Goal: Task Accomplishment & Management: Use online tool/utility

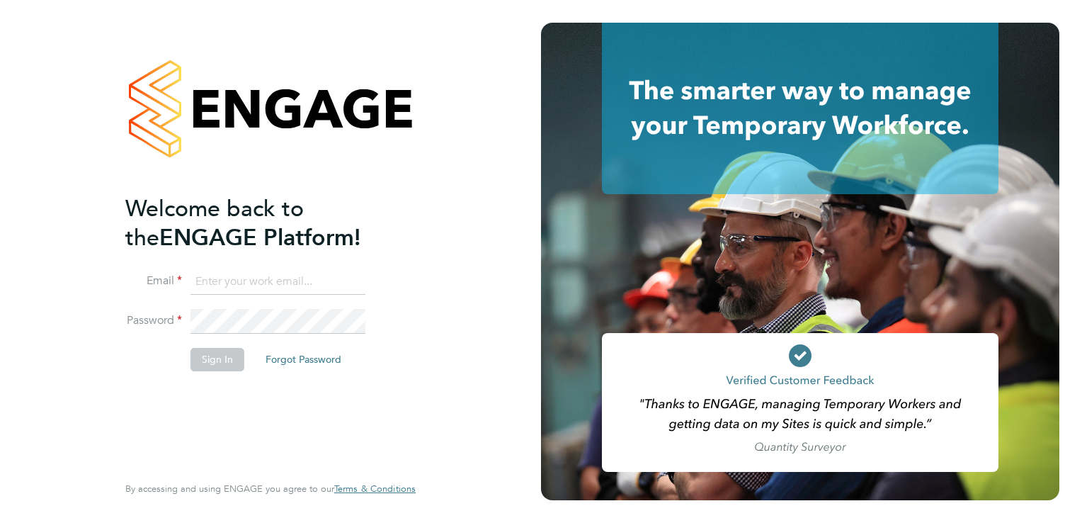
type input "eongley@spheresolutions.co.uk"
click at [228, 363] on button "Sign In" at bounding box center [218, 359] width 54 height 23
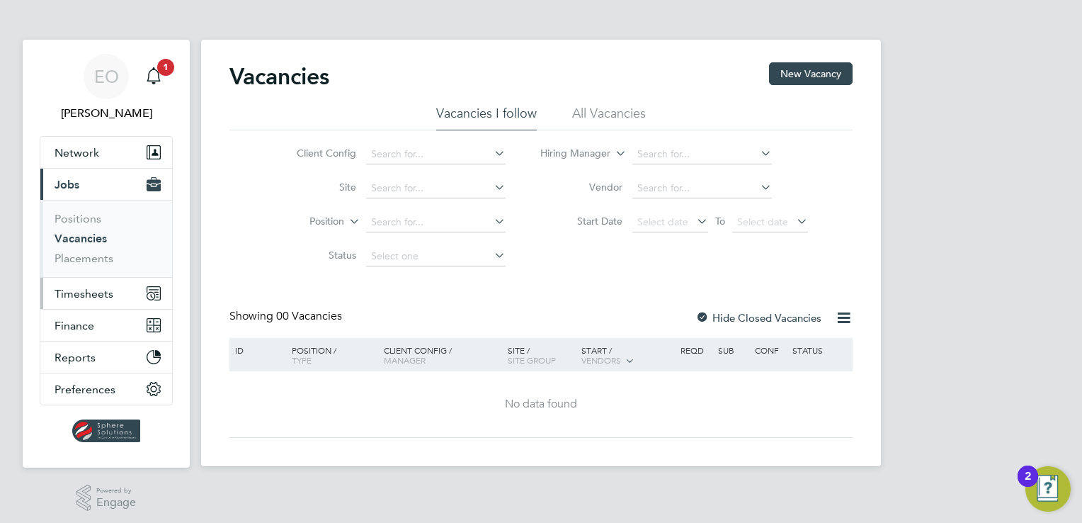
click at [101, 295] on span "Timesheets" at bounding box center [84, 293] width 59 height 13
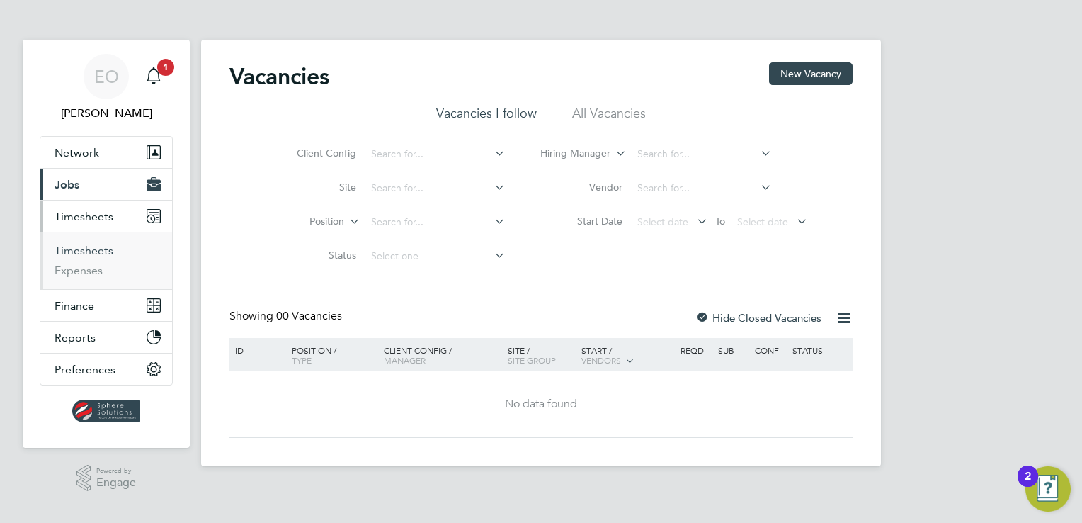
drag, startPoint x: 87, startPoint y: 251, endPoint x: 94, endPoint y: 250, distance: 7.1
click at [87, 251] on link "Timesheets" at bounding box center [84, 250] width 59 height 13
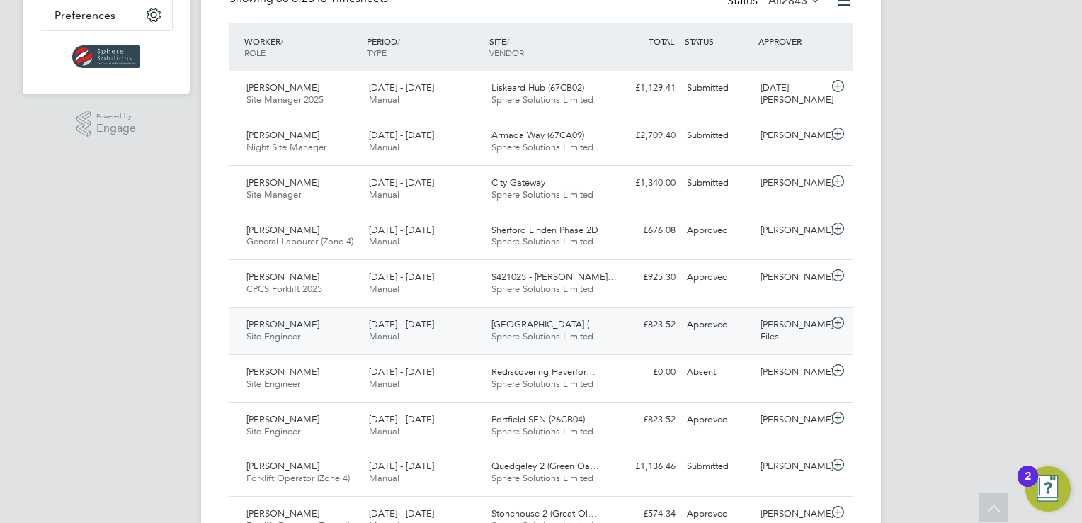
click at [269, 332] on span "Site Engineer" at bounding box center [273, 336] width 54 height 12
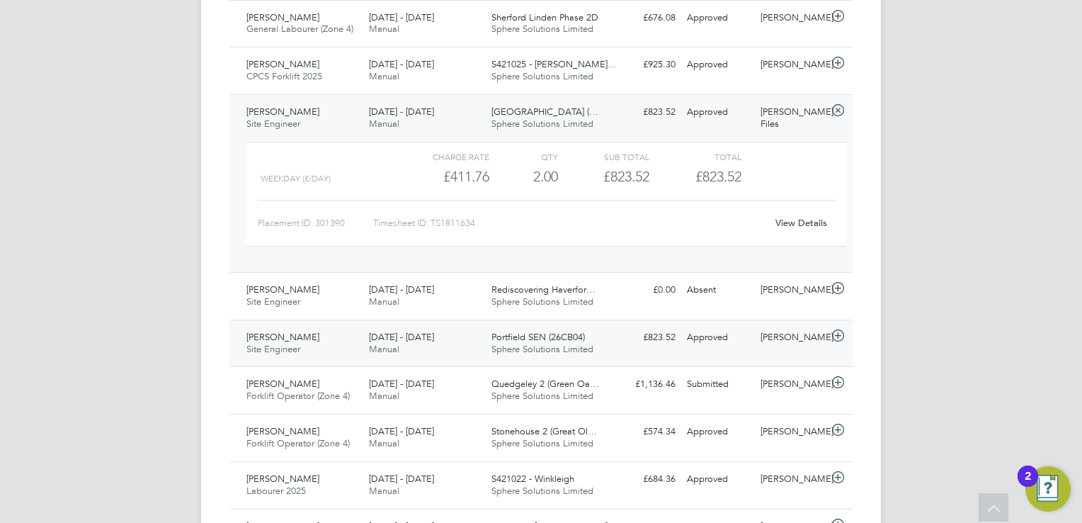
click at [273, 350] on span "Site Engineer" at bounding box center [273, 349] width 54 height 12
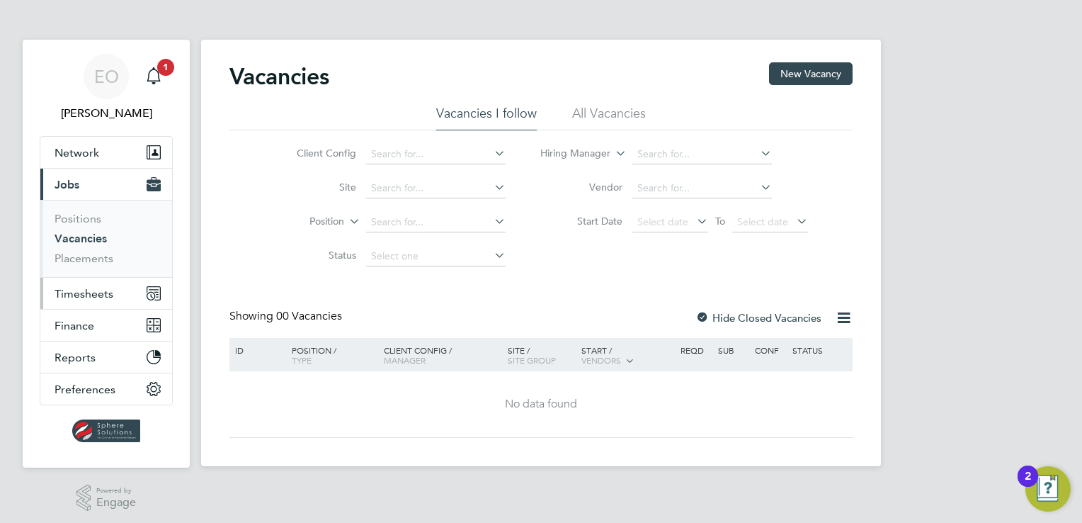
click at [91, 290] on span "Timesheets" at bounding box center [84, 293] width 59 height 13
click at [98, 293] on span "Timesheets" at bounding box center [84, 293] width 59 height 13
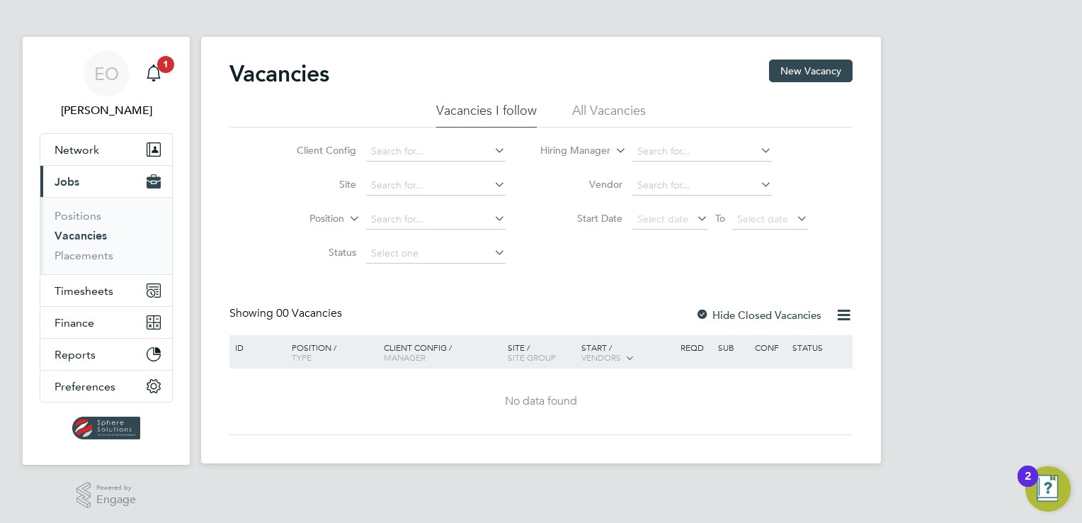
scroll to position [4, 0]
click at [74, 290] on span "Timesheets" at bounding box center [84, 289] width 59 height 13
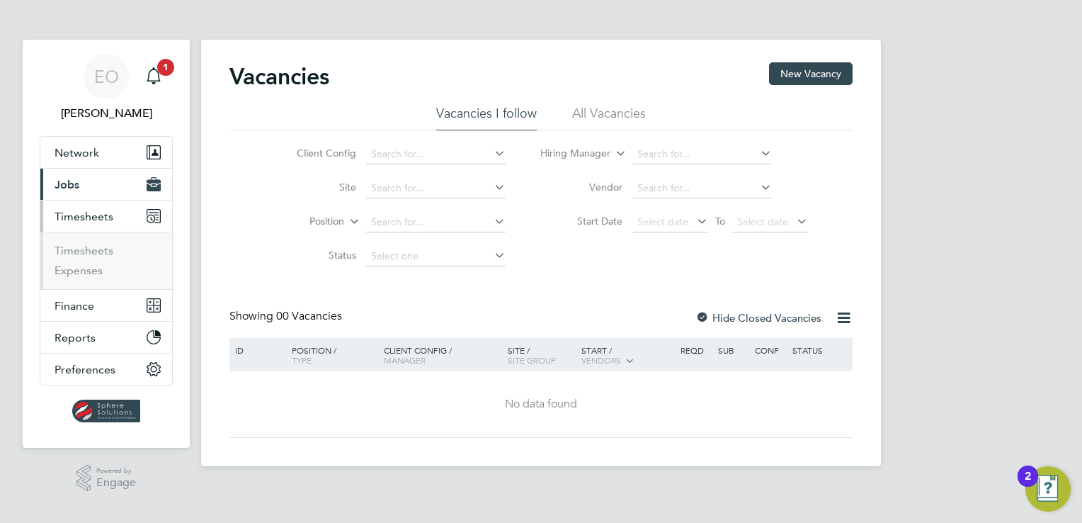
scroll to position [0, 0]
click at [71, 248] on link "Timesheets" at bounding box center [84, 250] width 59 height 13
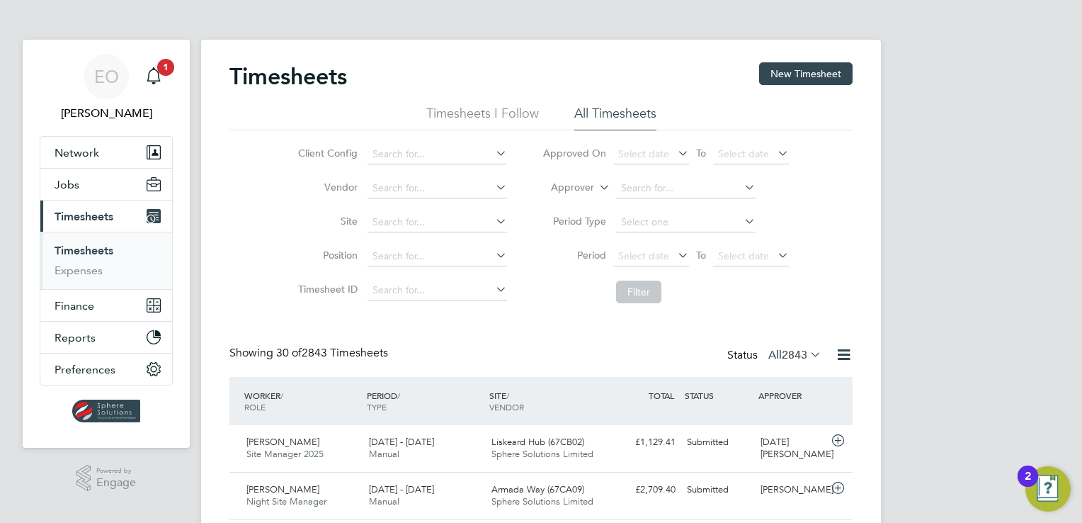
scroll to position [35, 123]
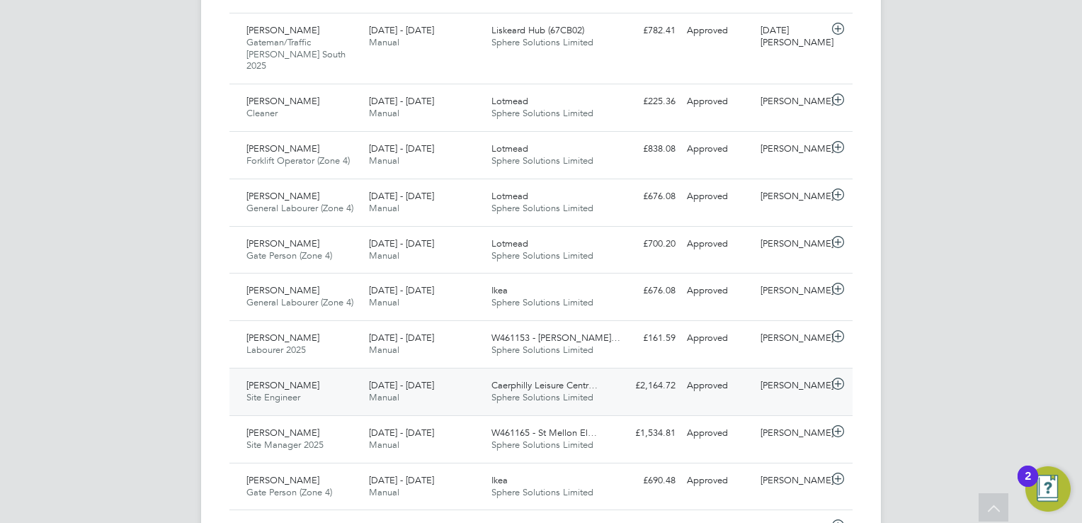
click at [305, 377] on div "[PERSON_NAME] Site Engineer [DATE] - [DATE]" at bounding box center [302, 391] width 123 height 35
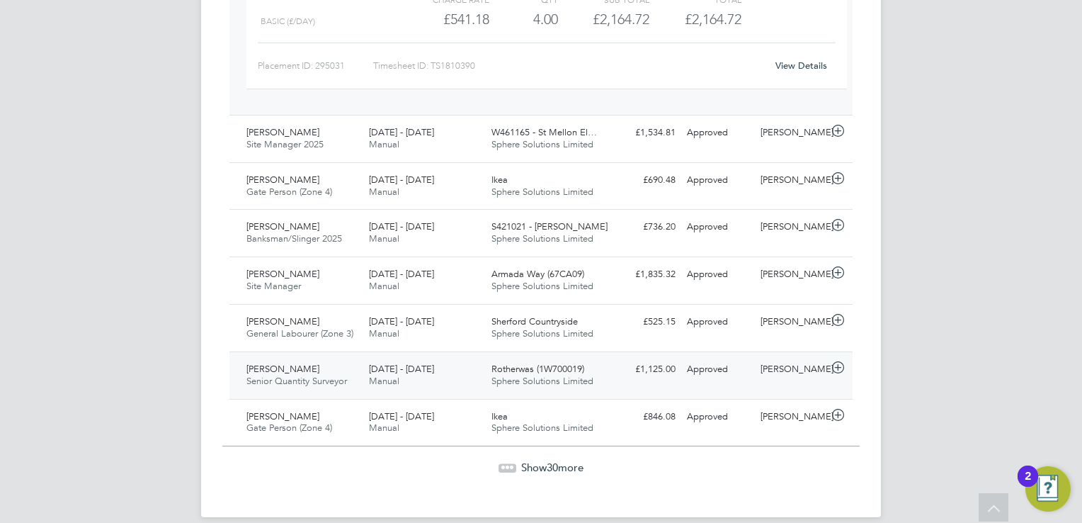
click at [273, 375] on span "Senior Quantity Surveyor" at bounding box center [296, 381] width 101 height 12
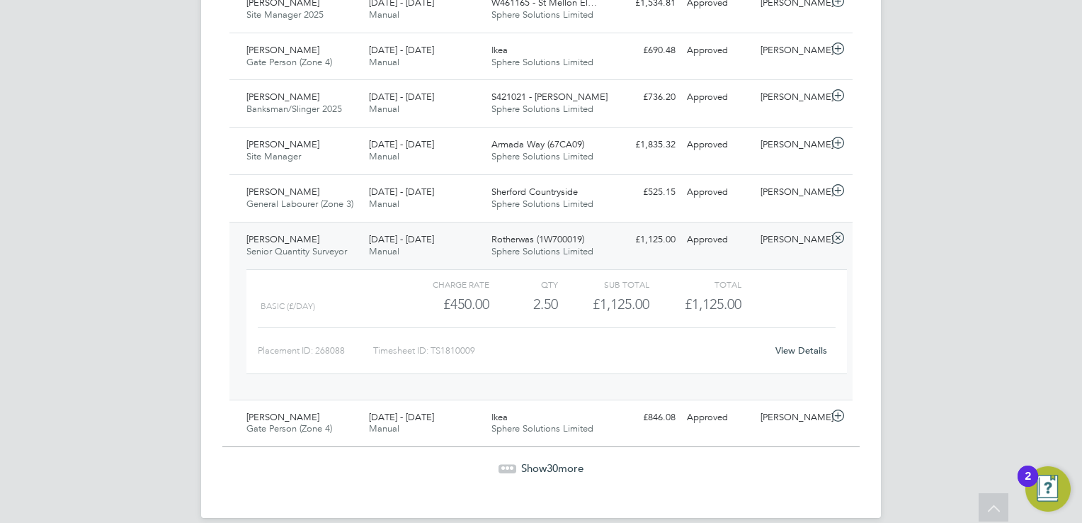
click at [540, 461] on span "Show 30 more" at bounding box center [552, 467] width 62 height 13
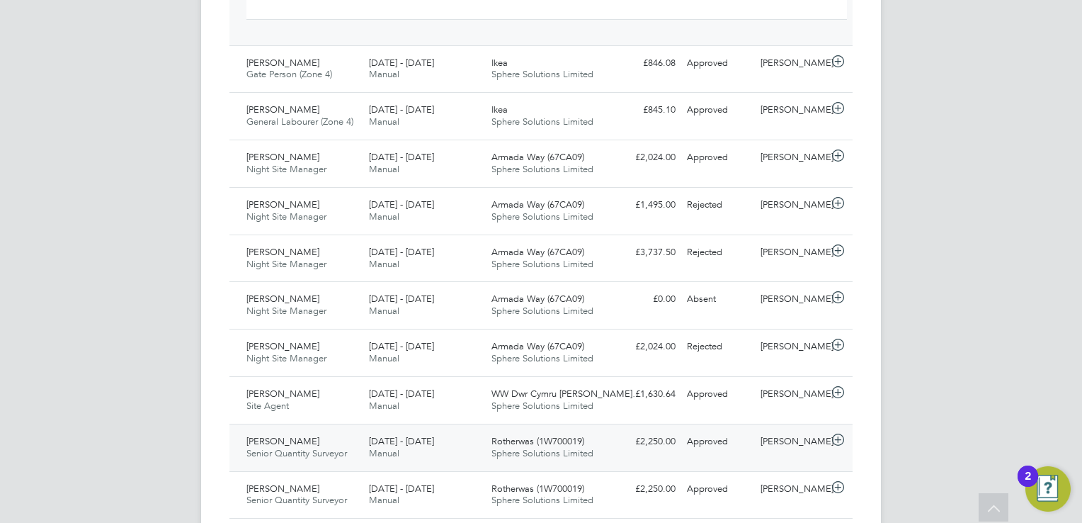
click at [283, 447] on span "Senior Quantity Surveyor" at bounding box center [296, 453] width 101 height 12
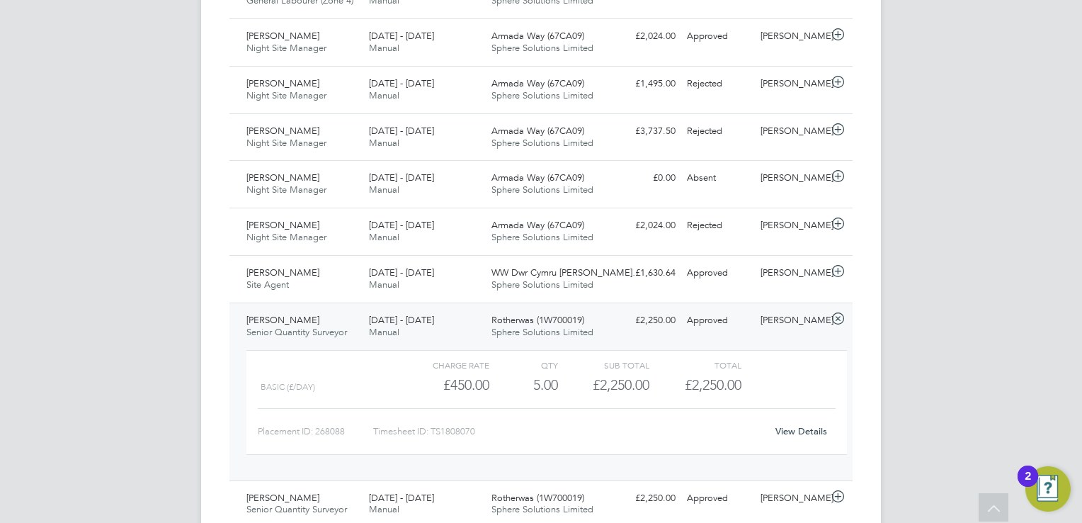
scroll to position [2189, 0]
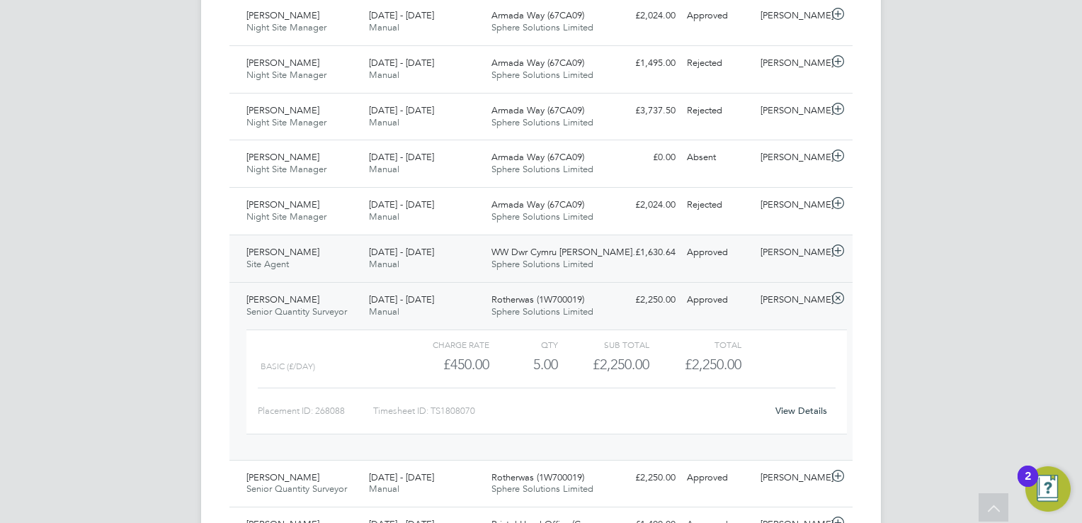
click at [275, 246] on span "[PERSON_NAME]" at bounding box center [282, 252] width 73 height 12
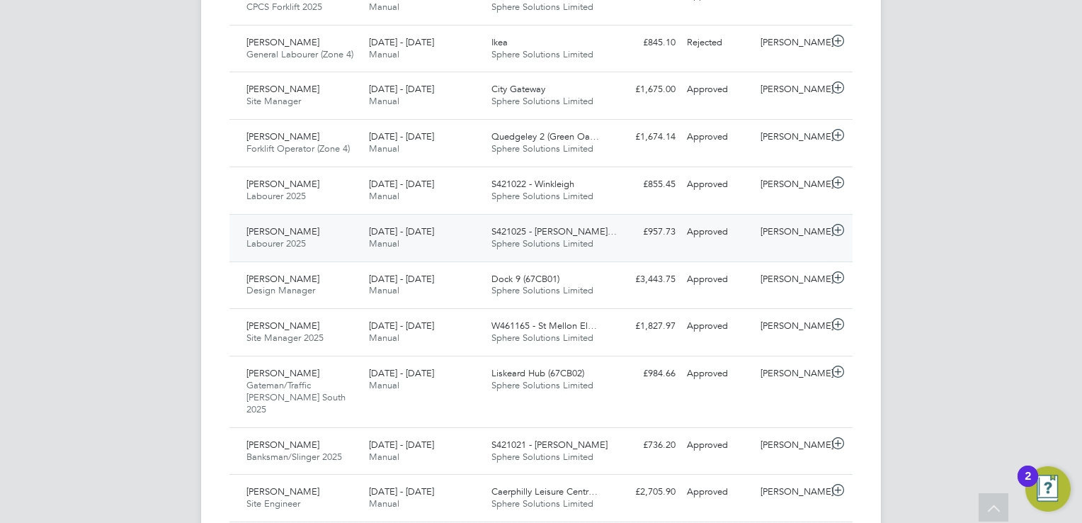
scroll to position [2968, 0]
